Goal: Complete application form

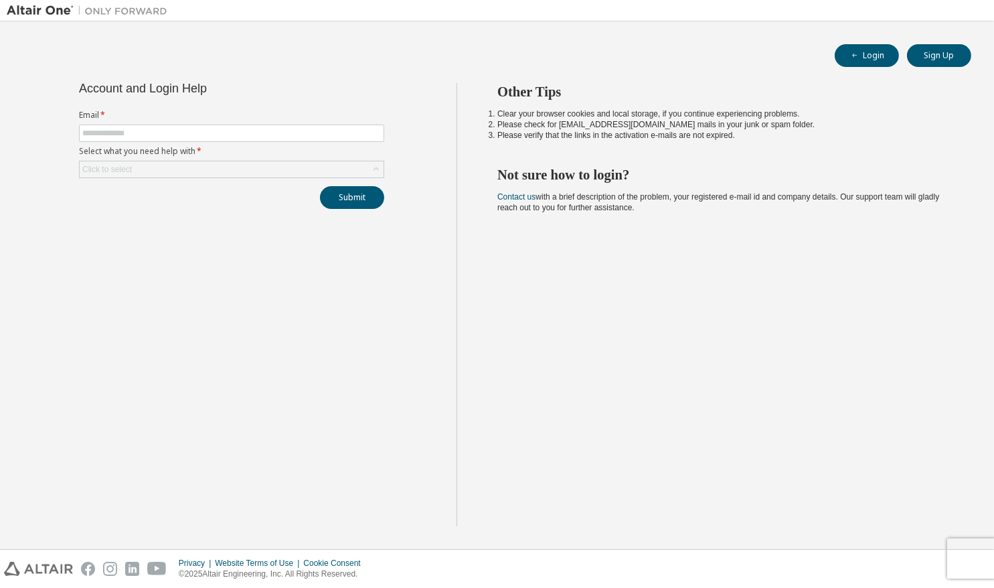
click at [216, 141] on form "Email * Select what you need help with * Click to select" at bounding box center [231, 144] width 305 height 68
click at [214, 135] on input "text" at bounding box center [231, 133] width 299 height 11
type input "**********"
click at [218, 194] on div "Submit" at bounding box center [231, 197] width 305 height 23
click at [206, 169] on div "Click to select" at bounding box center [232, 169] width 304 height 16
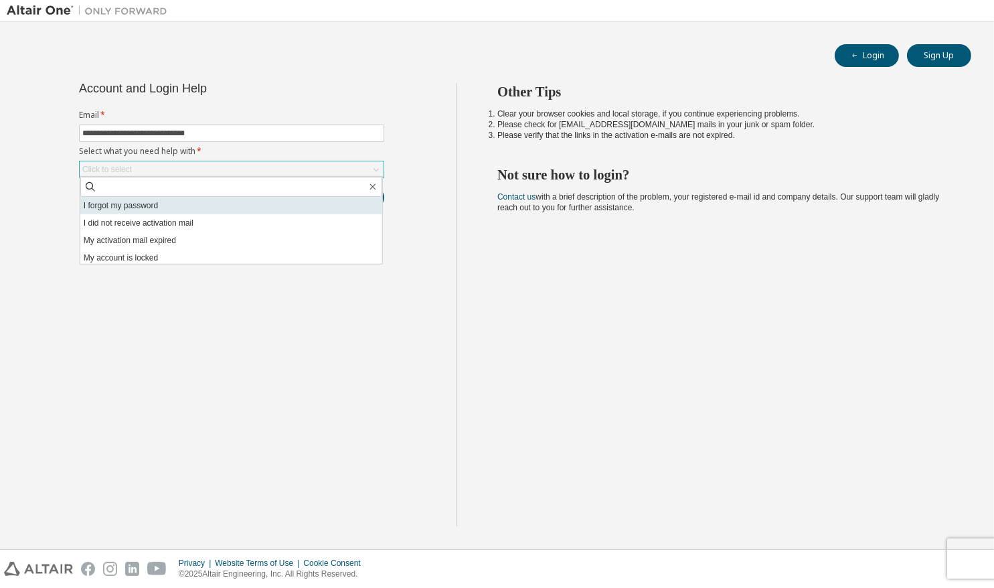
click at [131, 206] on li "I forgot my password" at bounding box center [231, 205] width 302 height 17
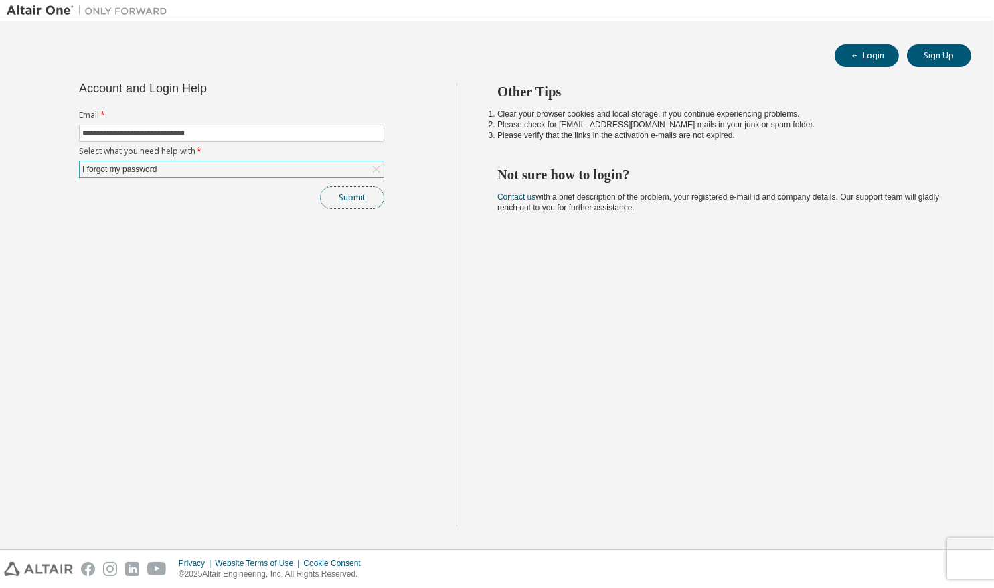
click at [346, 188] on button "Submit" at bounding box center [352, 197] width 64 height 23
click at [935, 558] on div "Bad Request" at bounding box center [888, 560] width 131 height 16
click at [433, 417] on div "**********" at bounding box center [232, 304] width 450 height 443
click at [145, 166] on div "I forgot my password" at bounding box center [119, 169] width 78 height 15
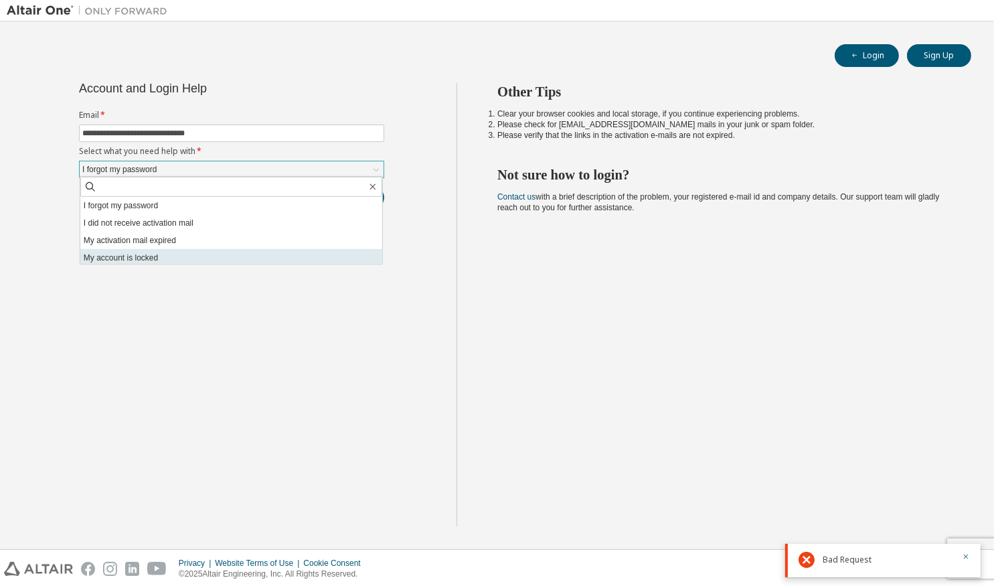
click at [183, 261] on li "My account is locked" at bounding box center [231, 257] width 302 height 17
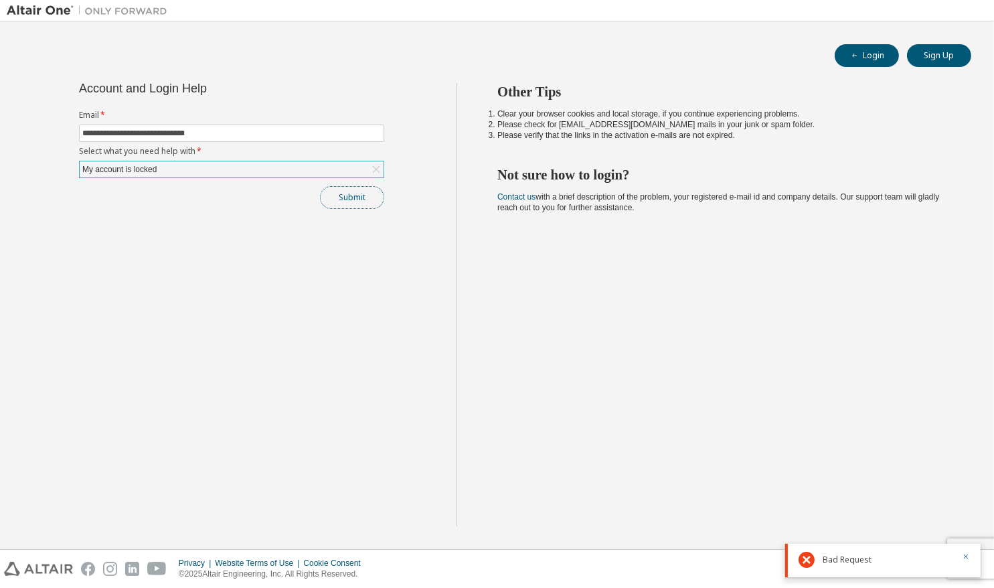
click at [331, 199] on button "Submit" at bounding box center [352, 197] width 64 height 23
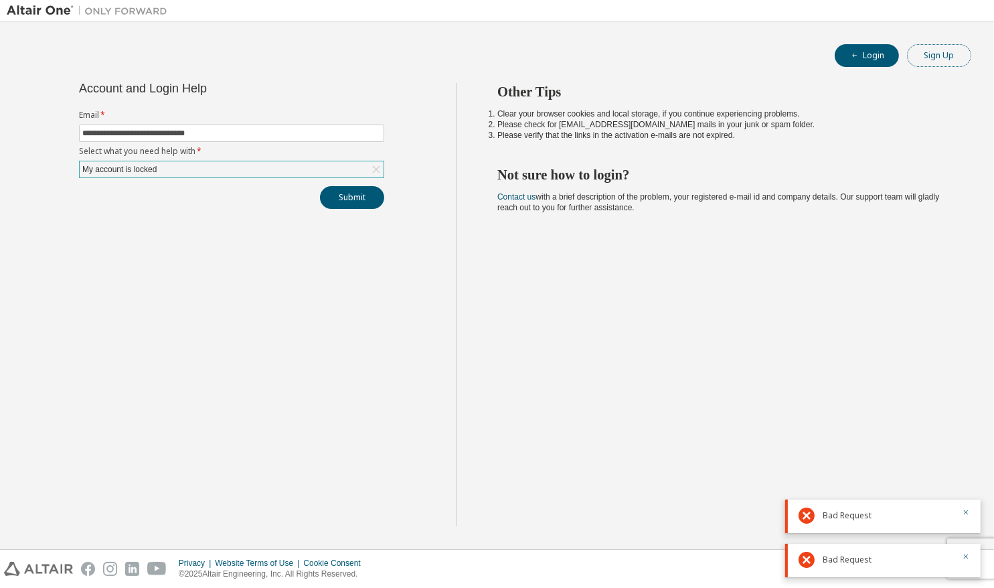
click at [917, 58] on button "Sign Up" at bounding box center [939, 55] width 64 height 23
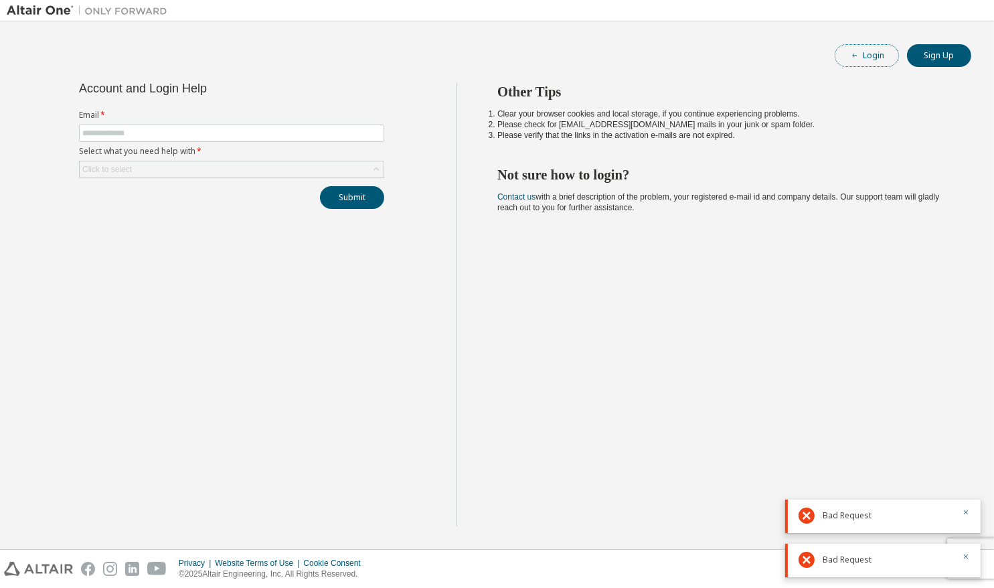
click at [852, 47] on button "Login" at bounding box center [867, 55] width 64 height 23
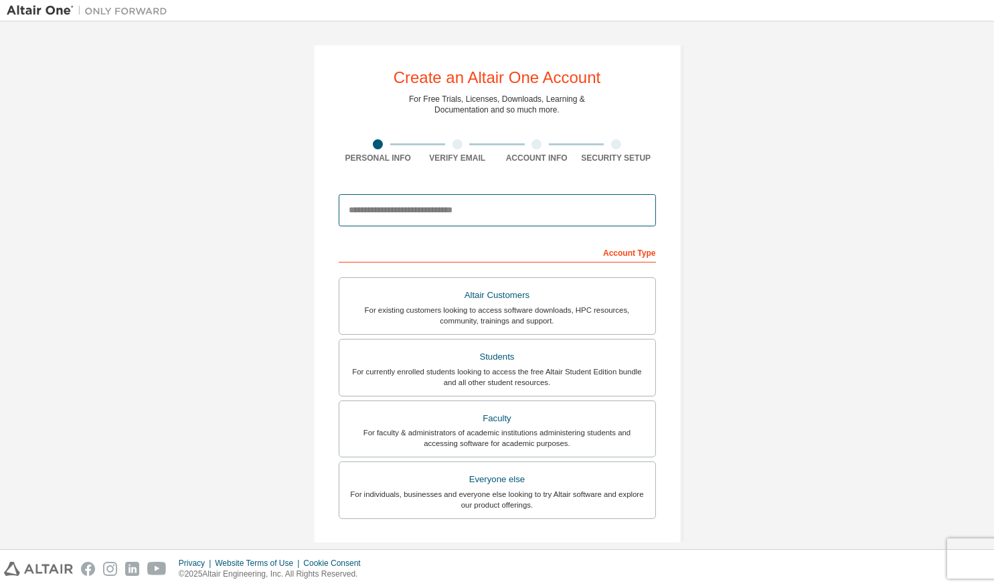
click at [481, 210] on input "email" at bounding box center [497, 210] width 317 height 32
type input "**********"
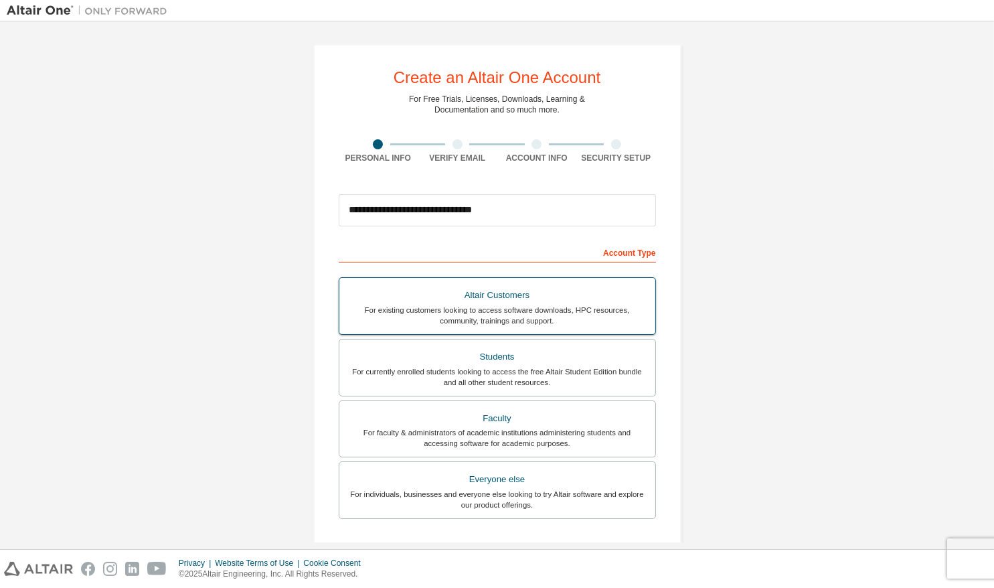
click at [508, 307] on div "For existing customers looking to access software downloads, HPC resources, com…" at bounding box center [498, 315] width 300 height 21
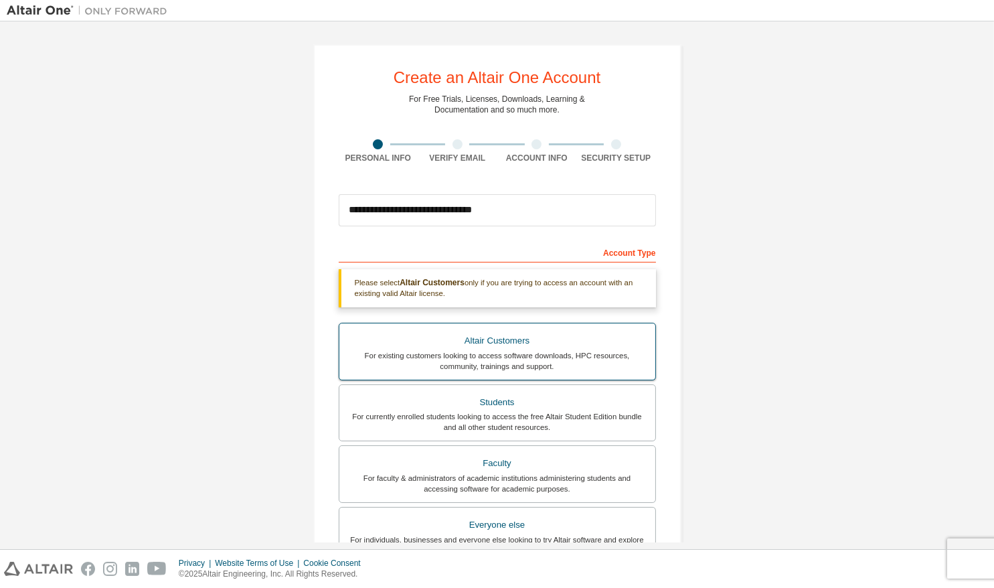
click at [492, 336] on div "Altair Customers" at bounding box center [498, 340] width 300 height 19
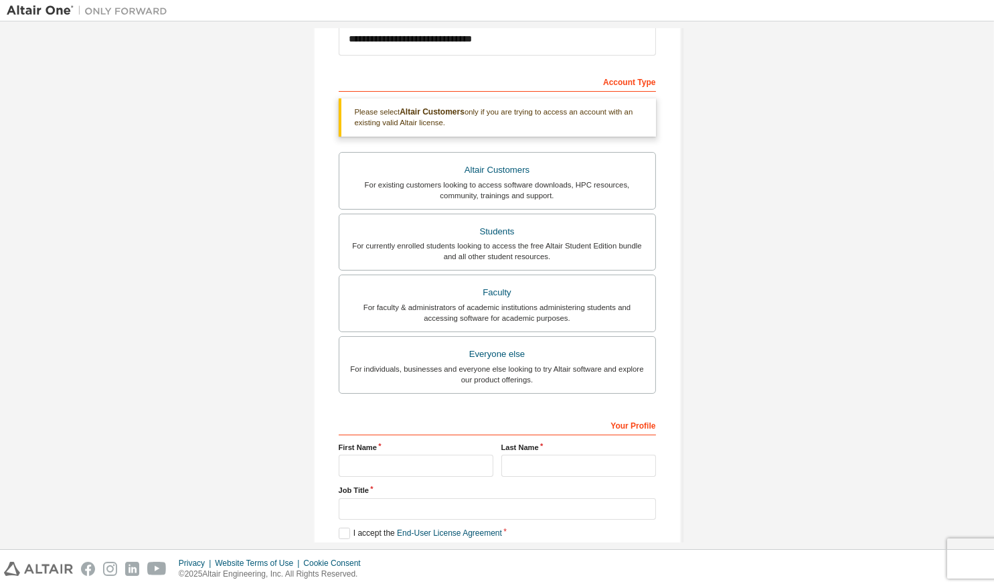
scroll to position [236, 0]
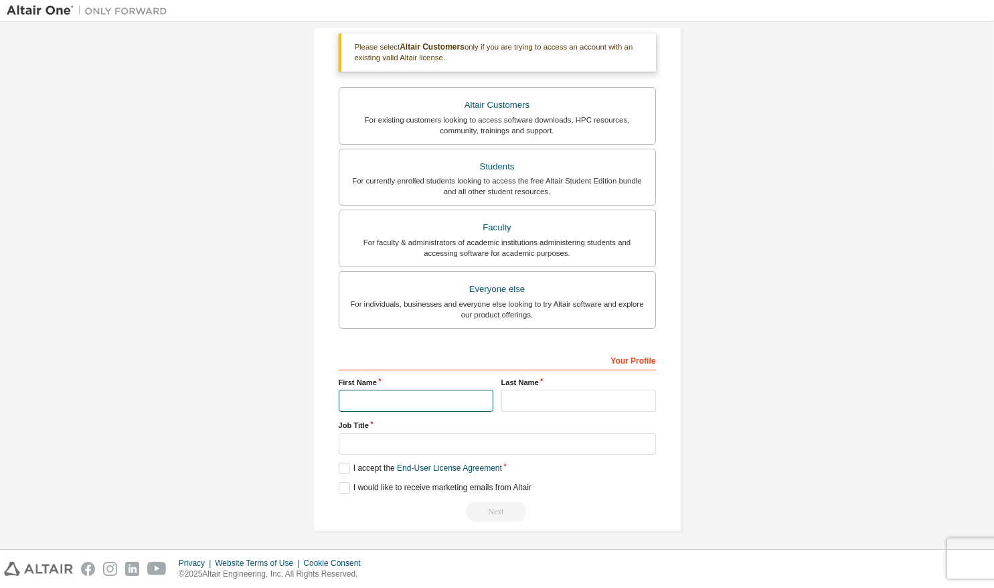
click at [453, 390] on input "text" at bounding box center [416, 401] width 155 height 22
type input "********"
click at [428, 436] on input "text" at bounding box center [497, 444] width 317 height 22
type input "**********"
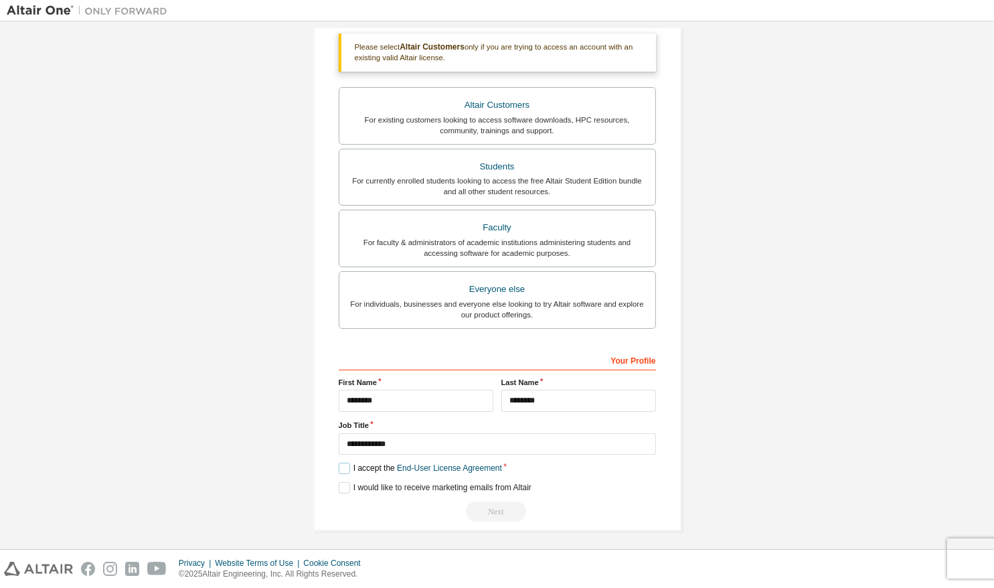
click at [342, 463] on label "I accept the End-User License Agreement" at bounding box center [420, 468] width 163 height 11
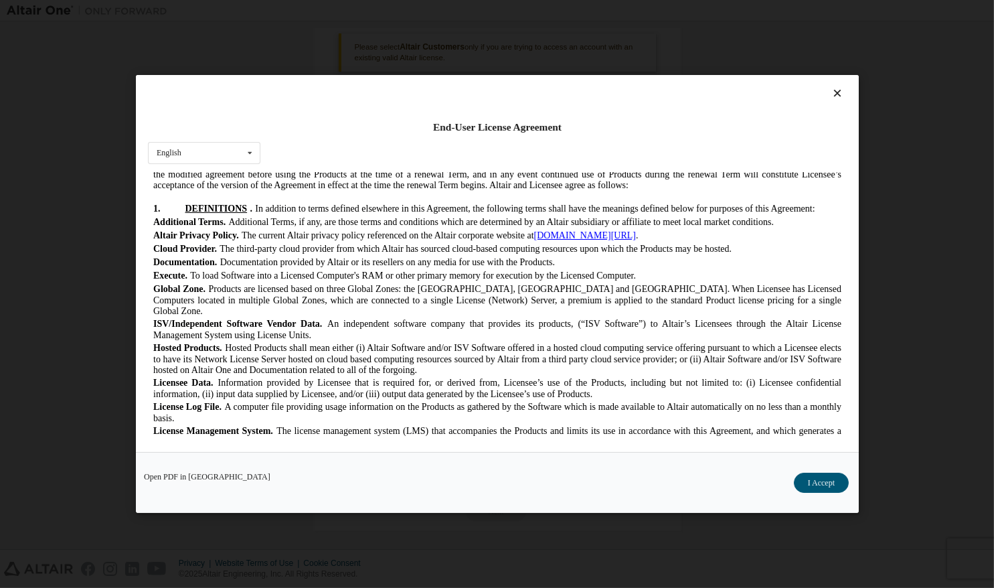
scroll to position [469, 0]
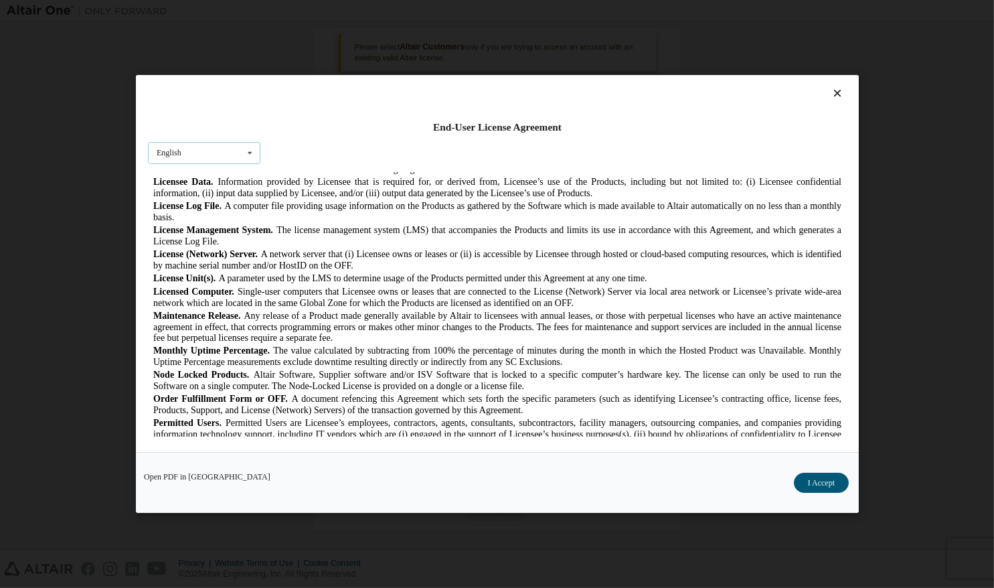
click at [221, 157] on div "English English Chinese French German Japanese Korean Portuguese" at bounding box center [204, 153] width 113 height 22
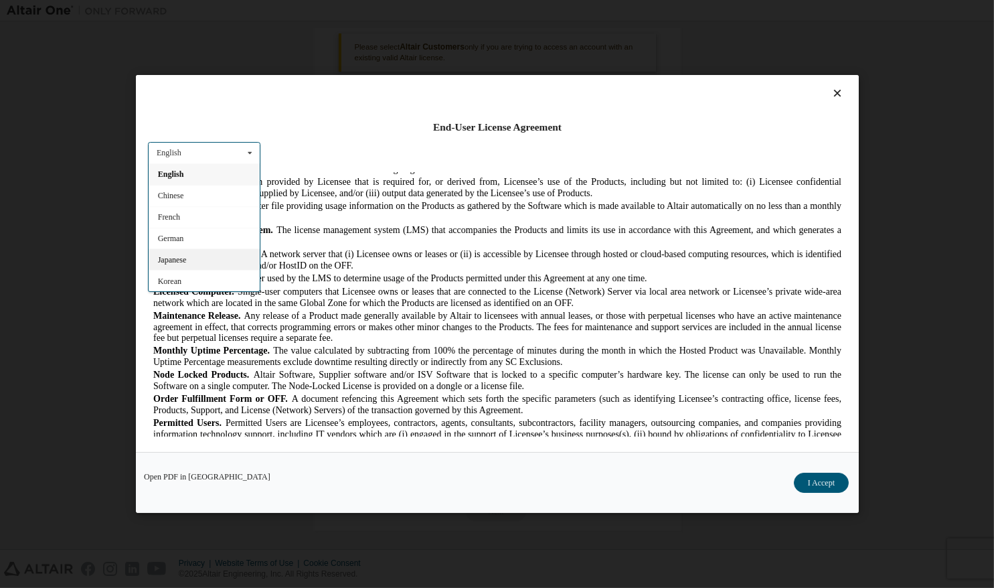
click at [175, 250] on div "Japanese" at bounding box center [204, 258] width 111 height 21
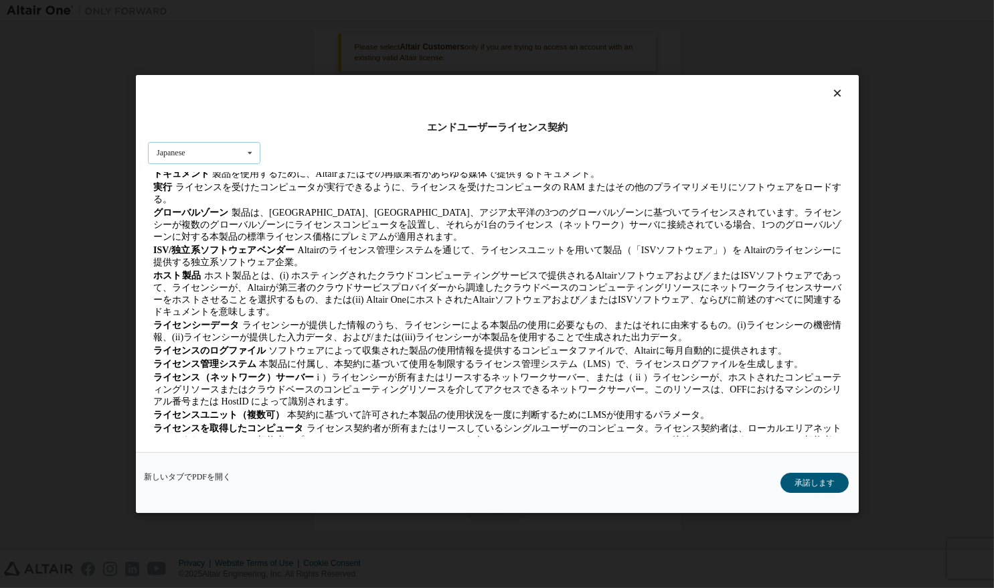
scroll to position [0, 0]
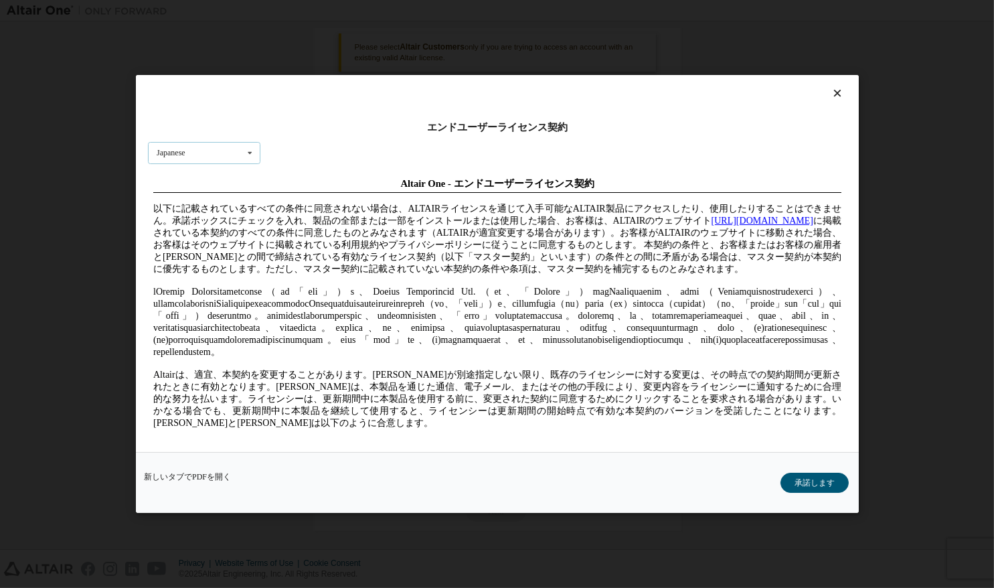
drag, startPoint x: 842, startPoint y: 191, endPoint x: 1006, endPoint y: 550, distance: 395.3
click at [800, 484] on button "承諾します" at bounding box center [815, 483] width 68 height 20
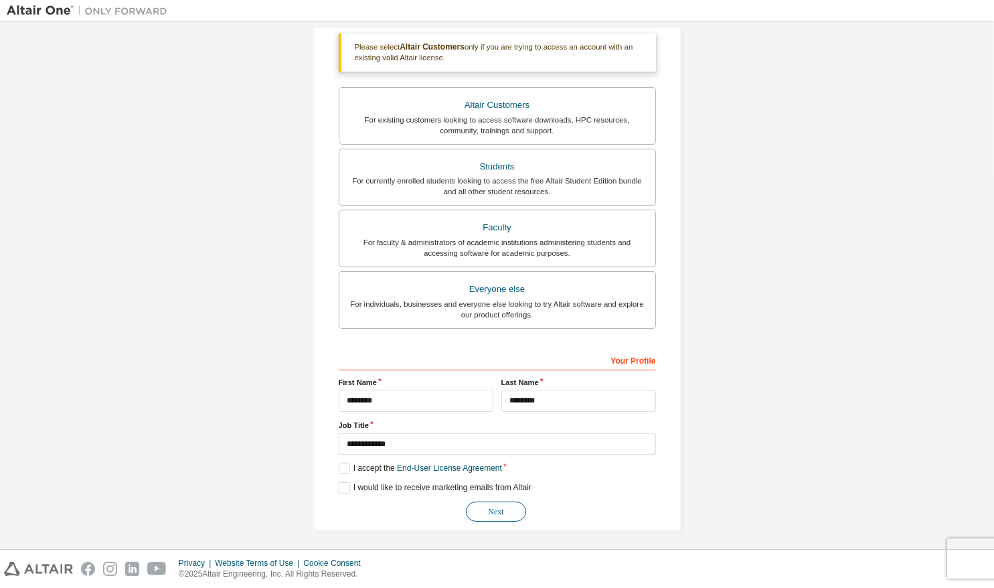
click at [484, 508] on button "Next" at bounding box center [496, 512] width 60 height 20
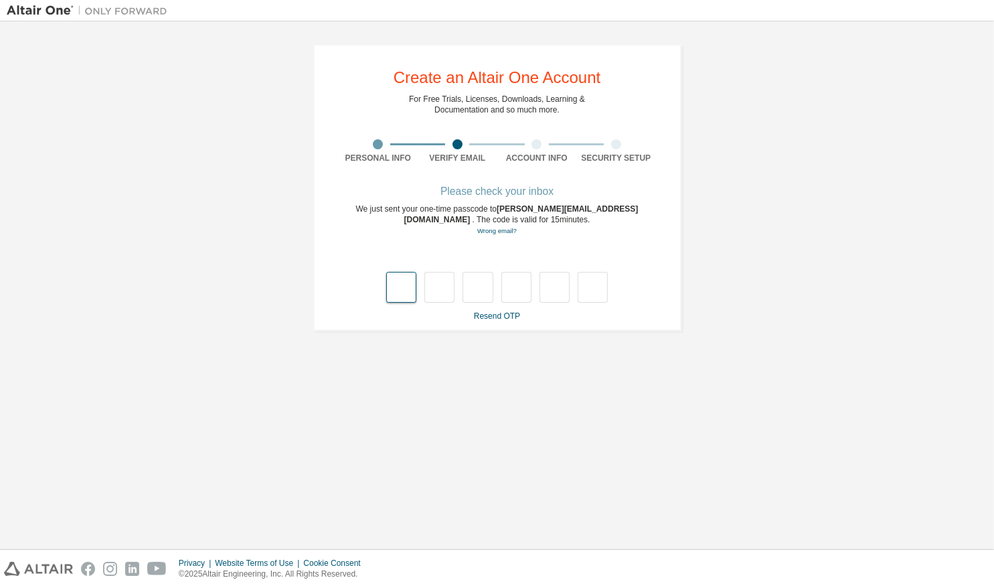
type input "*"
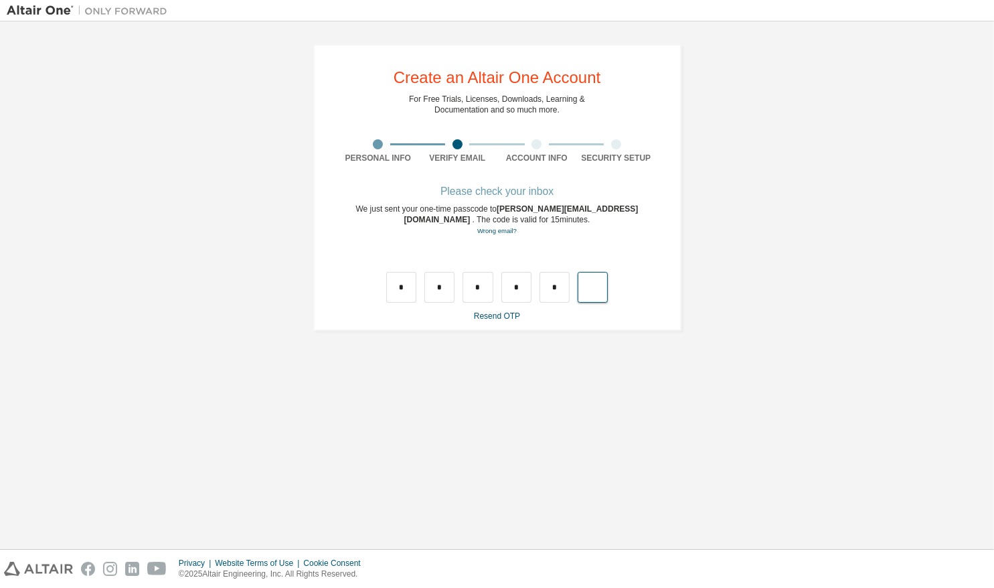
type input "*"
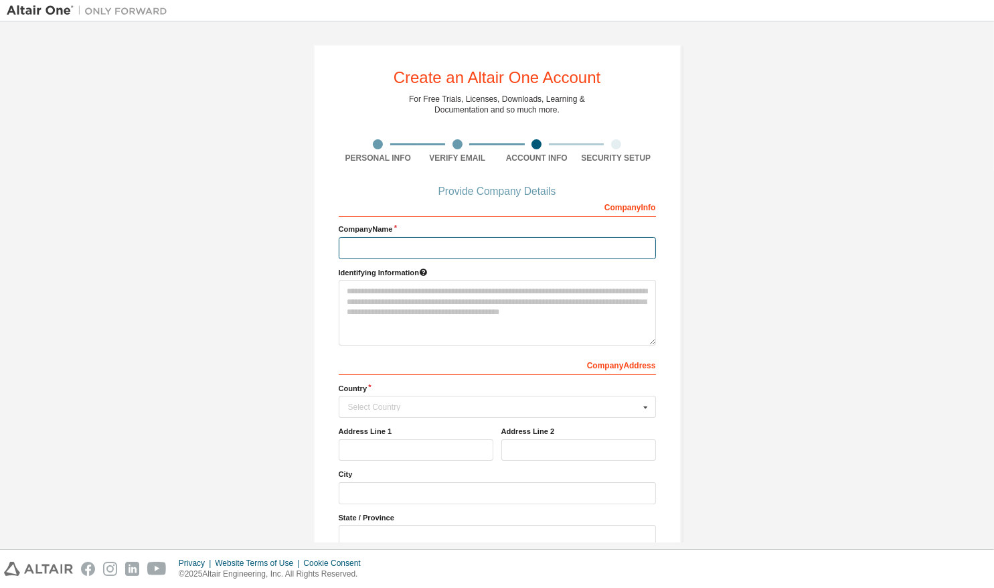
click at [399, 250] on input "text" at bounding box center [497, 248] width 317 height 22
type input "*****"
click at [477, 392] on div "Country Select Country Afghanistan Åland Islands Albania Algeria American Samoa…" at bounding box center [497, 400] width 317 height 35
click at [467, 400] on input "text" at bounding box center [498, 406] width 316 height 21
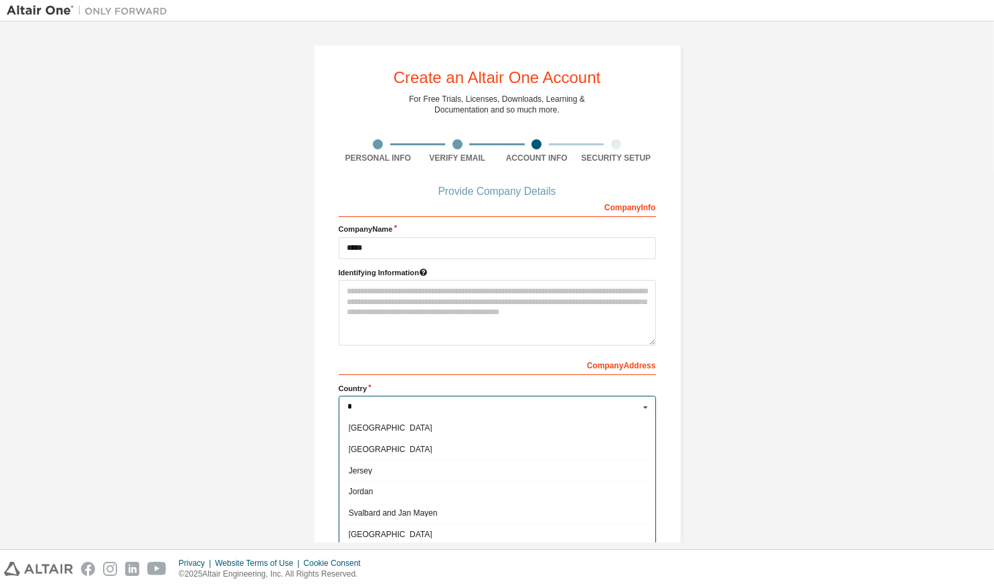
scroll to position [60, 0]
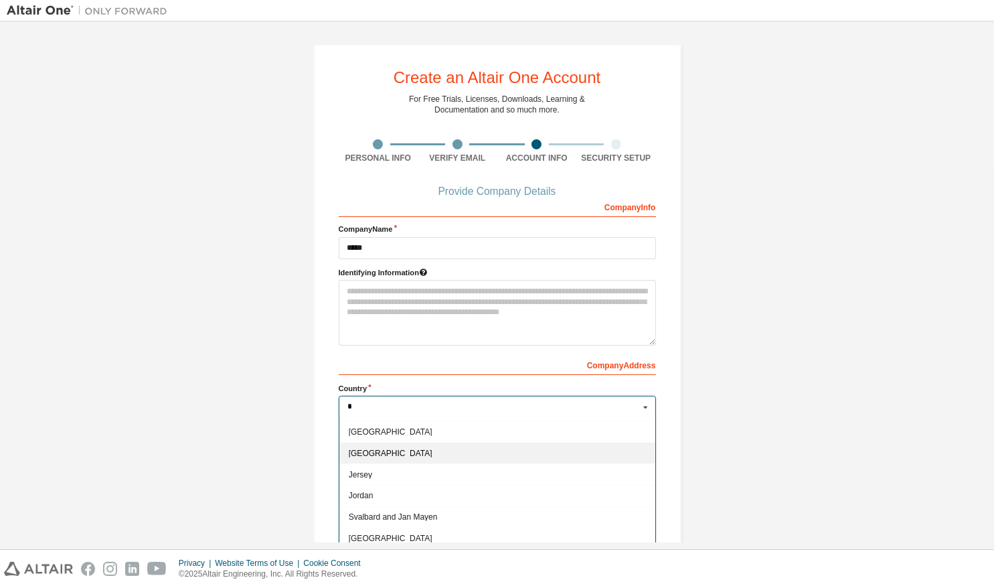
type input "*"
click at [389, 449] on span "Japan" at bounding box center [497, 453] width 298 height 8
type input "***"
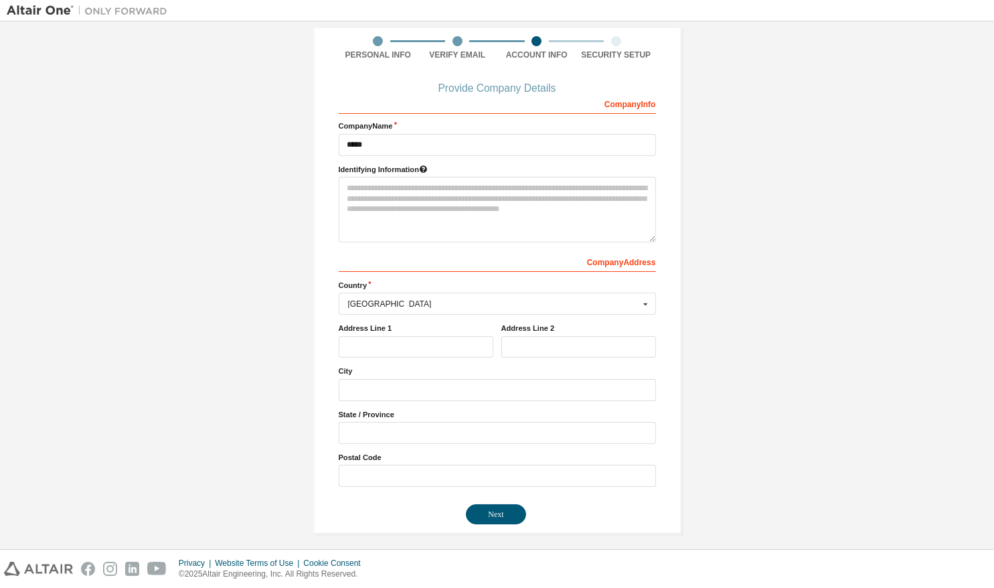
scroll to position [104, 0]
click at [489, 506] on button "Next" at bounding box center [496, 513] width 60 height 20
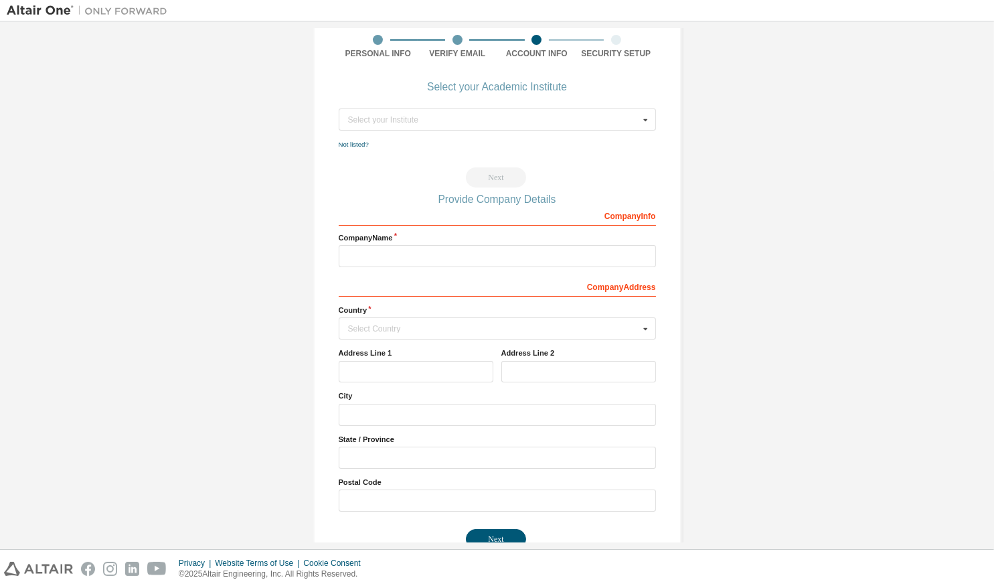
scroll to position [0, 0]
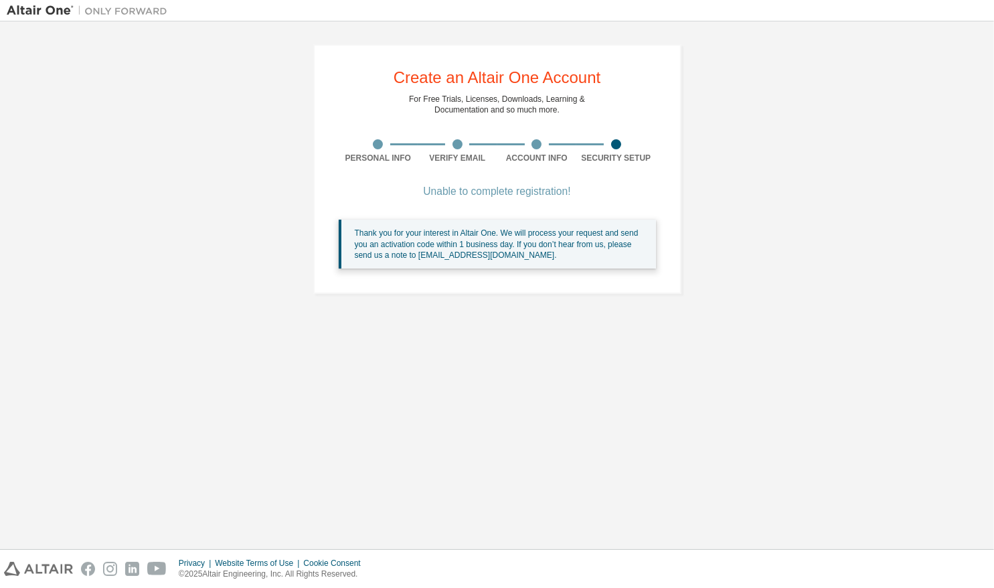
click at [49, 15] on img at bounding box center [90, 10] width 167 height 13
click at [504, 86] on div "Create an Altair One Account" at bounding box center [498, 78] width 208 height 16
click at [500, 242] on div "Thank you for your interest in Altair One. We will process your request and sen…" at bounding box center [500, 244] width 291 height 33
